Goal: Information Seeking & Learning: Find specific fact

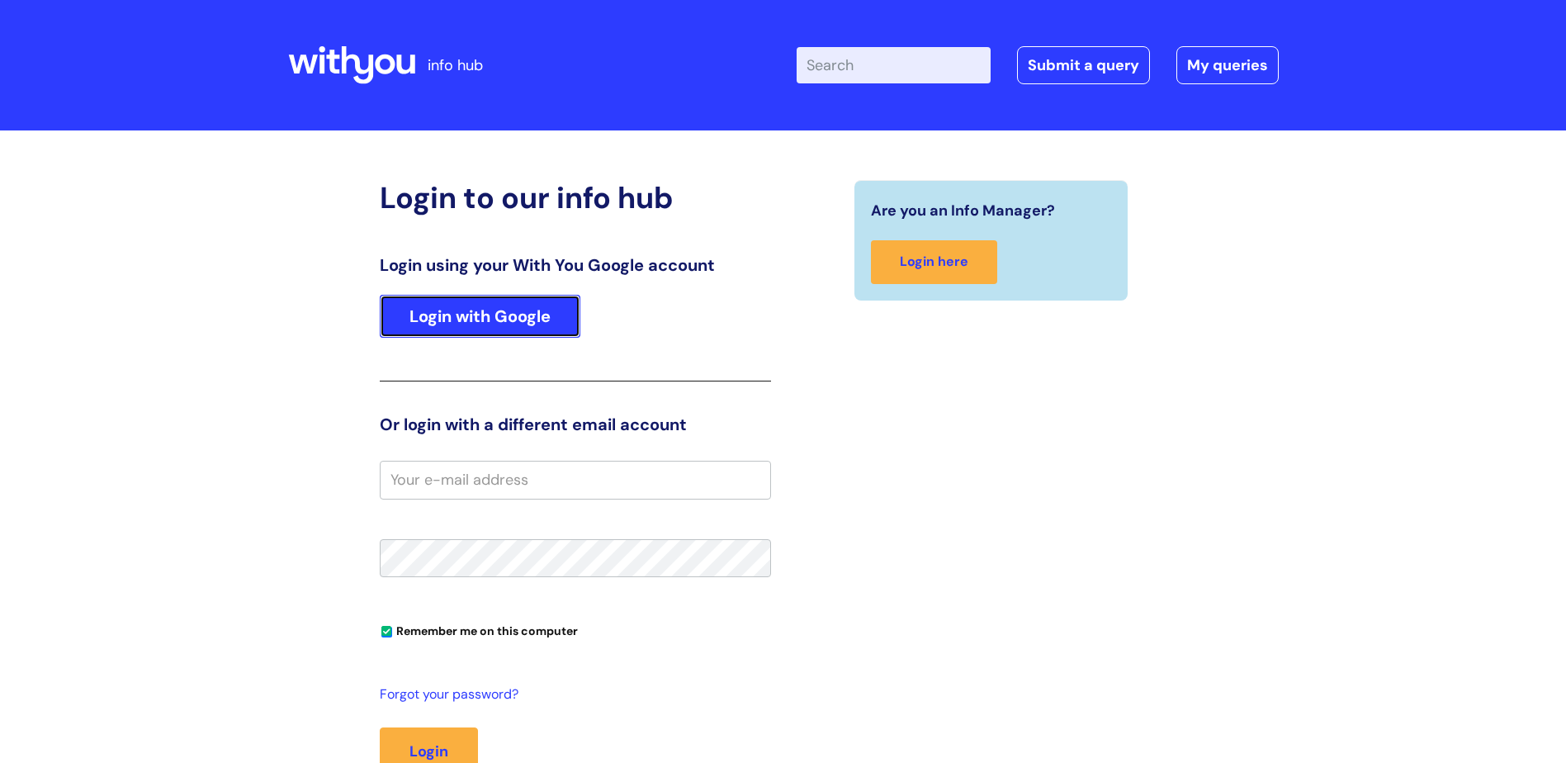
click at [570, 324] on link "Login with Google" at bounding box center [480, 316] width 201 height 43
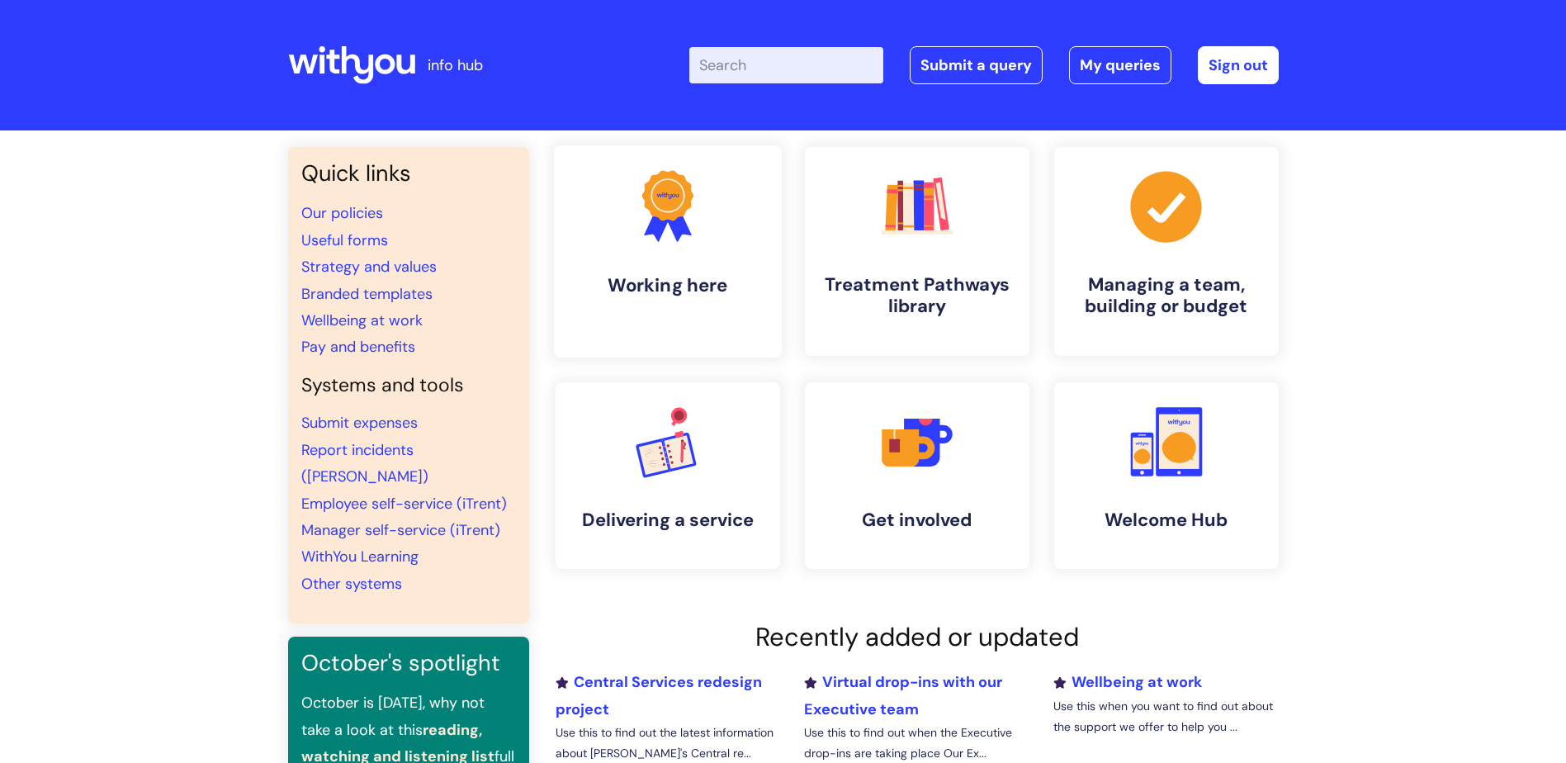
click at [626, 284] on h4 "Working here" at bounding box center [667, 285] width 201 height 22
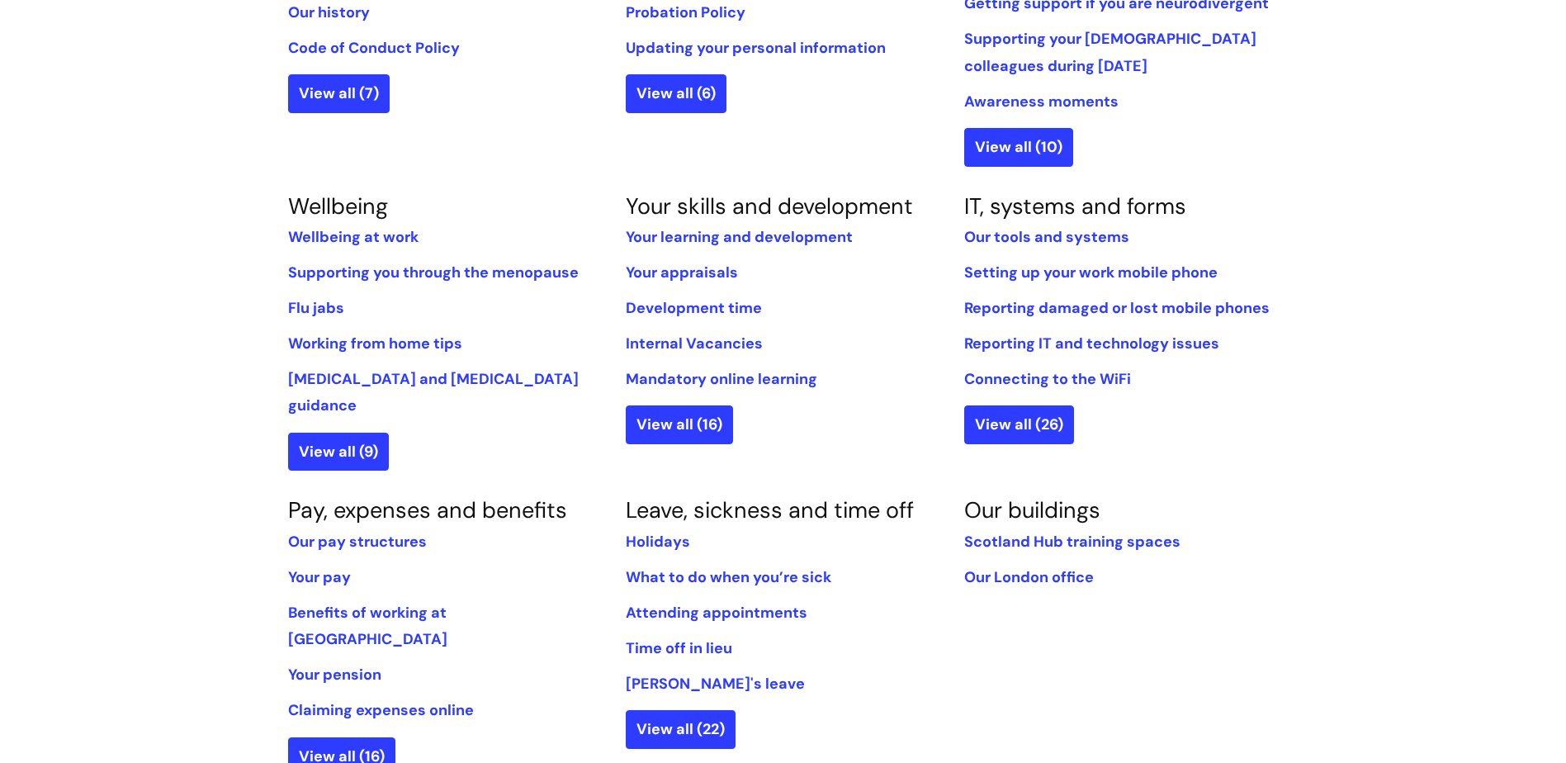
scroll to position [578, 0]
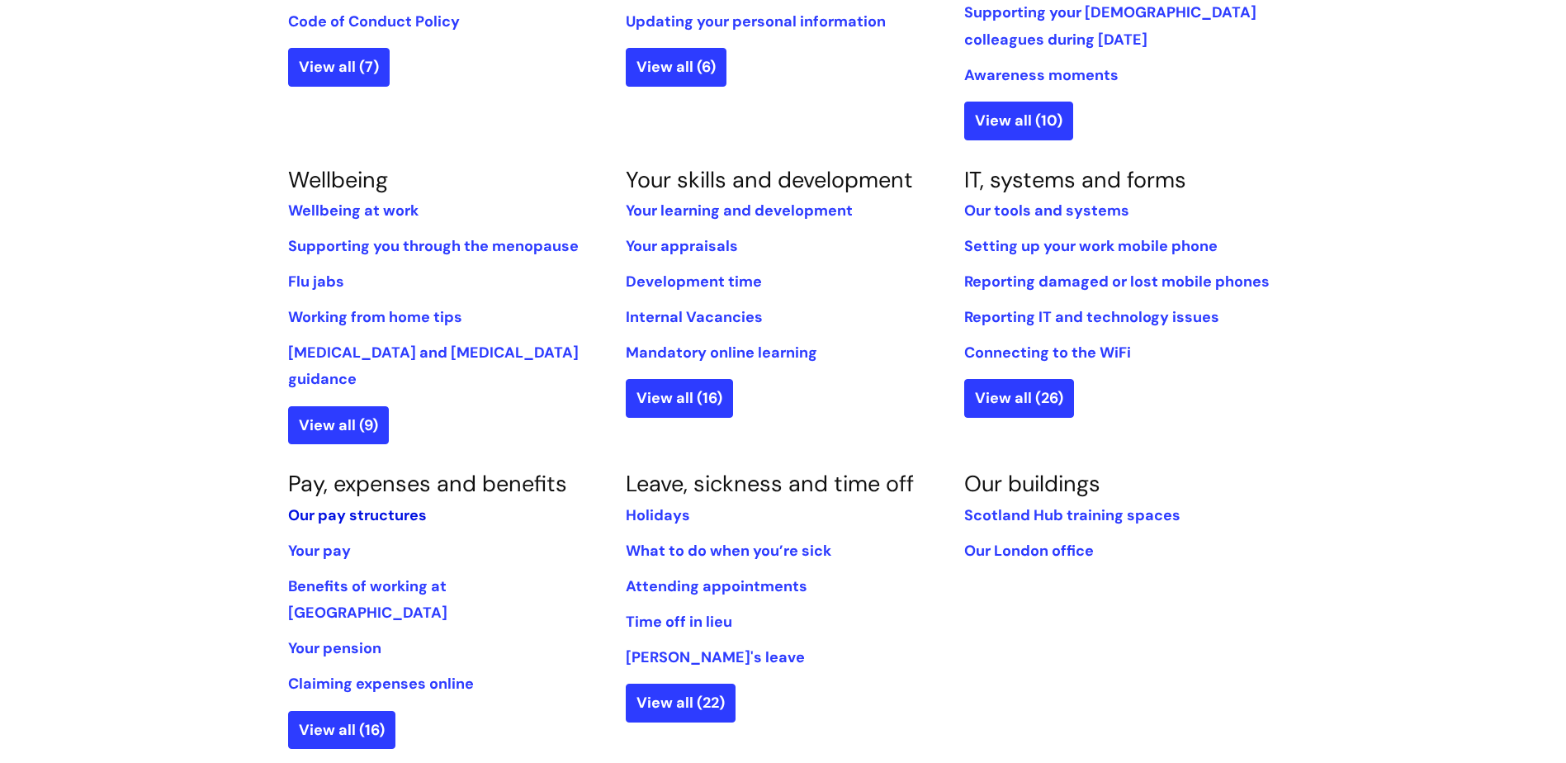
click at [324, 505] on link "Our pay structures" at bounding box center [357, 515] width 139 height 20
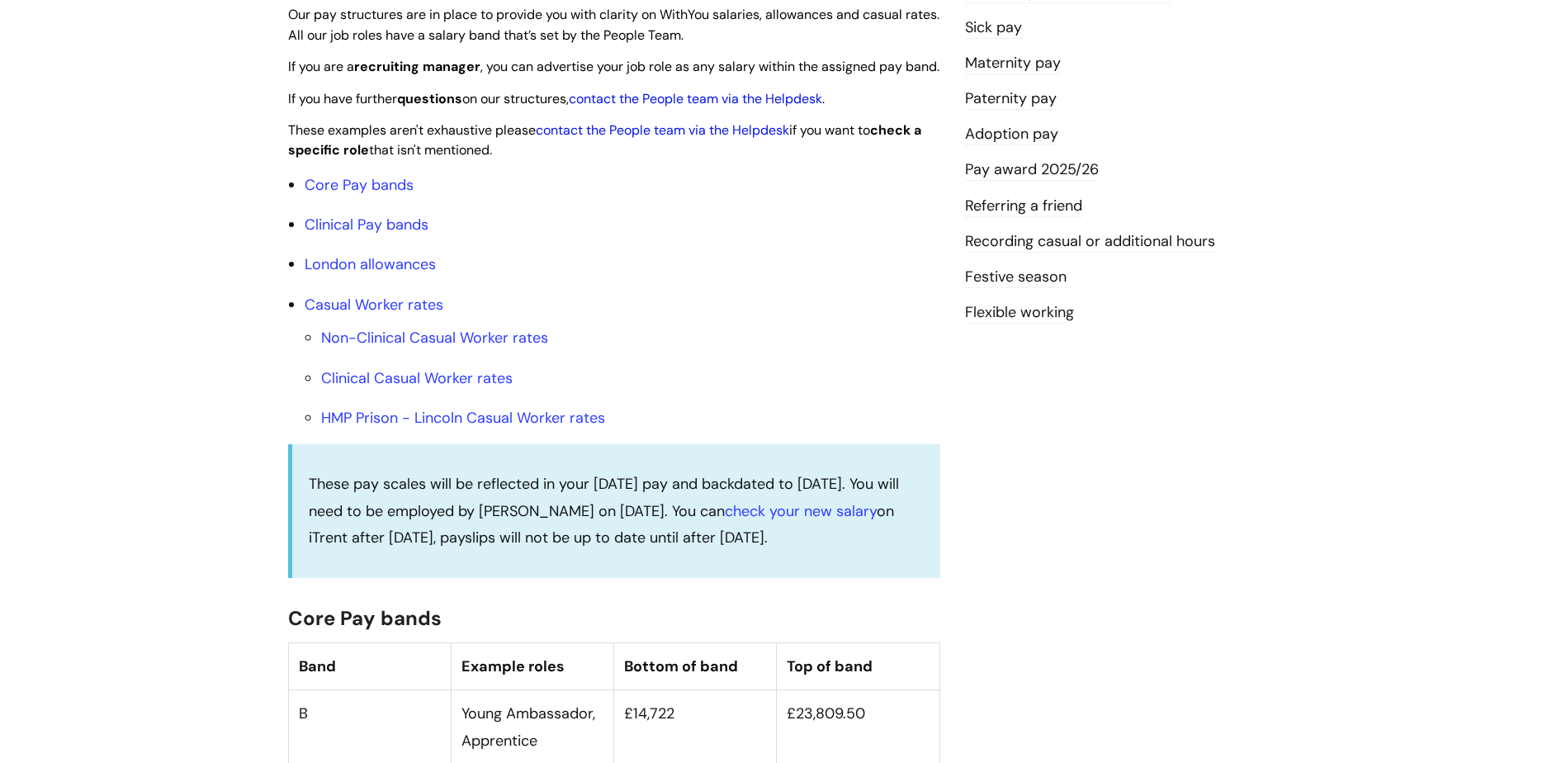
scroll to position [413, 0]
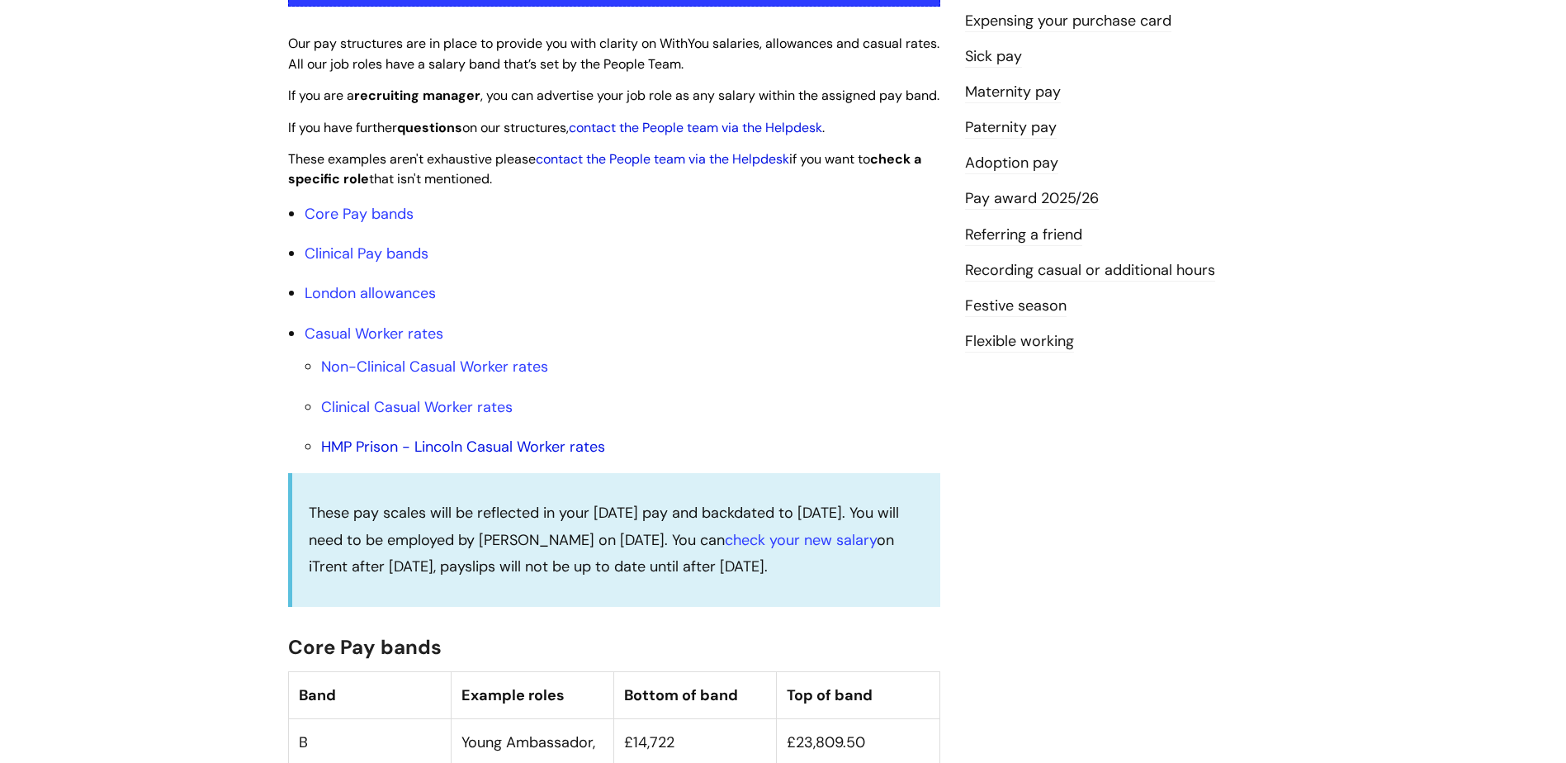
click at [378, 456] on link "HMP Prison - Lincoln Casual Worker rates" at bounding box center [463, 447] width 284 height 20
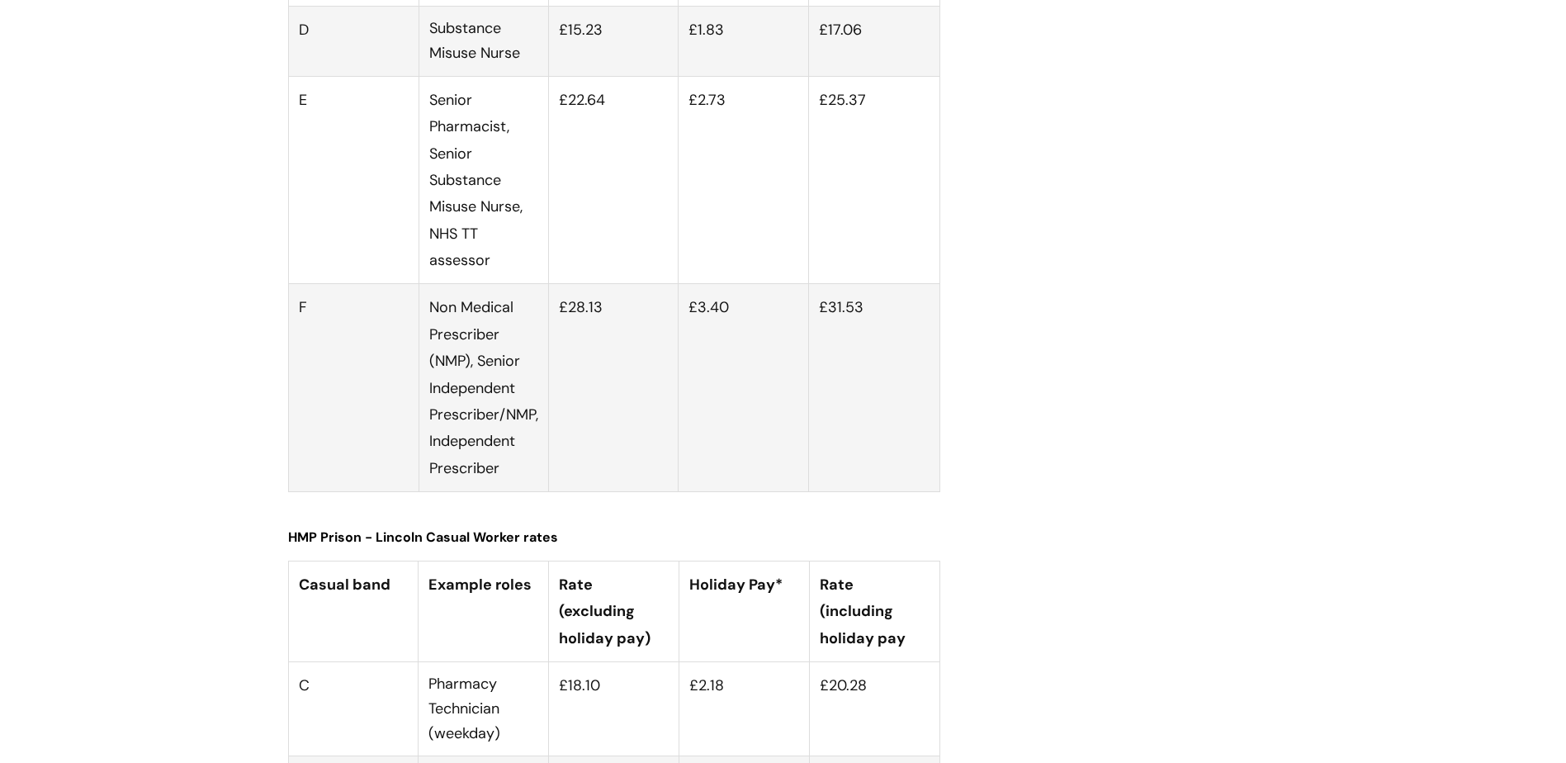
scroll to position [5683, 0]
